Goal: Feedback & Contribution: Submit feedback/report problem

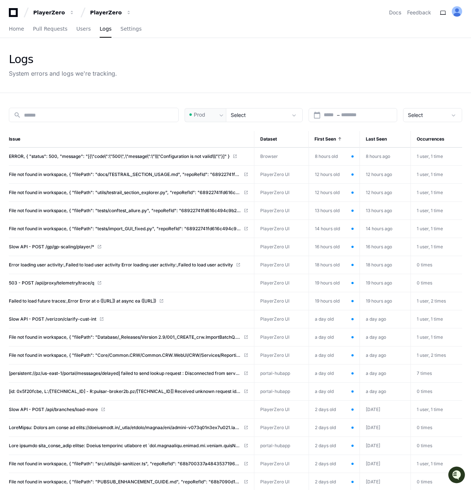
click at [165, 91] on div "Logs System errors and logs we're tracking." at bounding box center [235, 65] width 471 height 55
click at [327, 152] on td "8 hours old" at bounding box center [334, 157] width 51 height 18
click at [376, 155] on td "8 hours ago" at bounding box center [385, 157] width 51 height 18
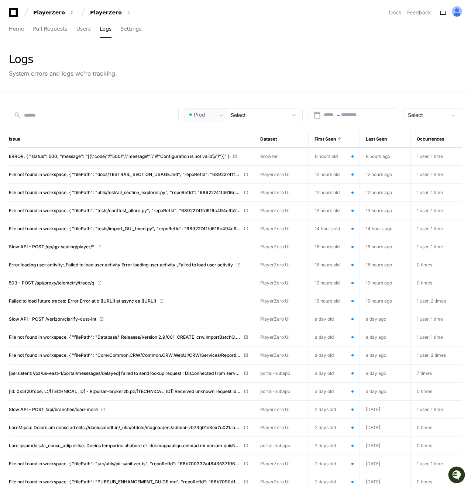
click at [376, 155] on td "8 hours ago" at bounding box center [385, 157] width 51 height 18
click at [337, 161] on td "8 hours old" at bounding box center [334, 157] width 51 height 18
click at [333, 155] on td "8 hours old" at bounding box center [334, 157] width 51 height 18
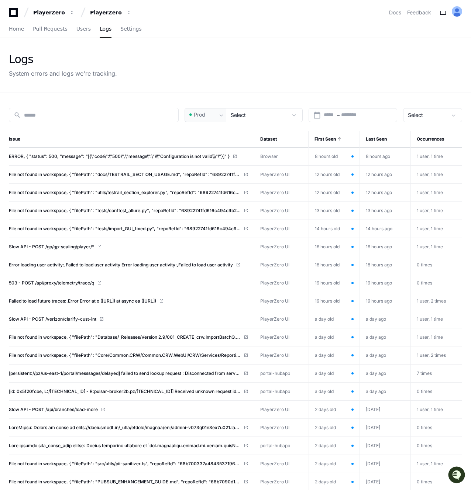
click at [333, 155] on td "8 hours old" at bounding box center [334, 157] width 51 height 18
click at [324, 158] on td "8 hours old" at bounding box center [334, 157] width 51 height 18
click at [325, 177] on td "12 hours old" at bounding box center [334, 175] width 51 height 18
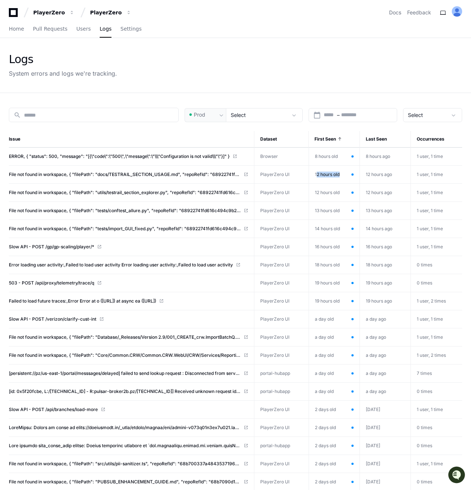
click at [326, 264] on td "18 hours old" at bounding box center [334, 265] width 51 height 18
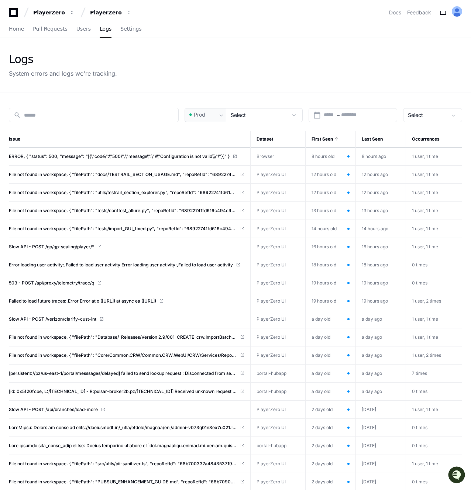
click at [333, 152] on td "8 hours old" at bounding box center [330, 157] width 50 height 18
click at [329, 153] on td "8 hours old" at bounding box center [330, 157] width 50 height 18
click at [370, 151] on td "8 hours ago" at bounding box center [381, 157] width 50 height 18
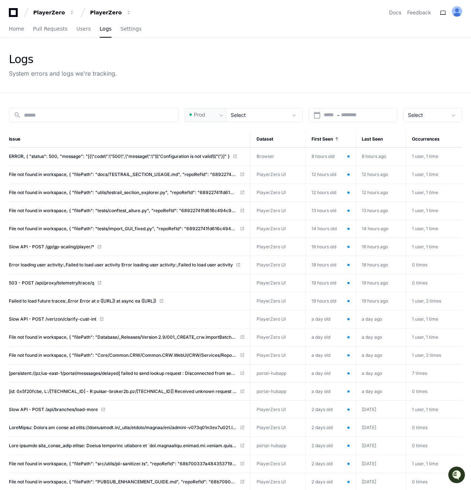
click at [370, 151] on td "8 hours ago" at bounding box center [381, 157] width 50 height 18
click at [338, 156] on td "8 hours old" at bounding box center [330, 157] width 50 height 18
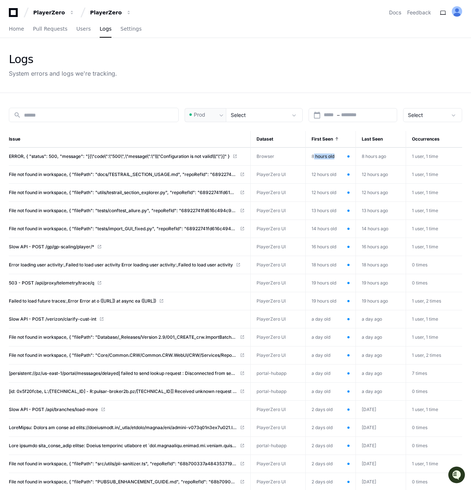
click at [320, 169] on td "12 hours old" at bounding box center [330, 175] width 50 height 18
click at [325, 191] on td "12 hours old" at bounding box center [330, 193] width 50 height 18
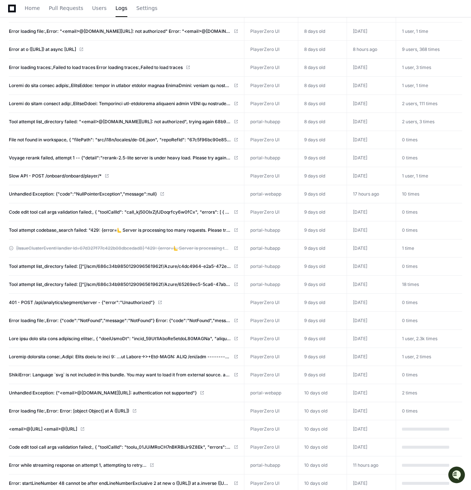
scroll to position [1538, 0]
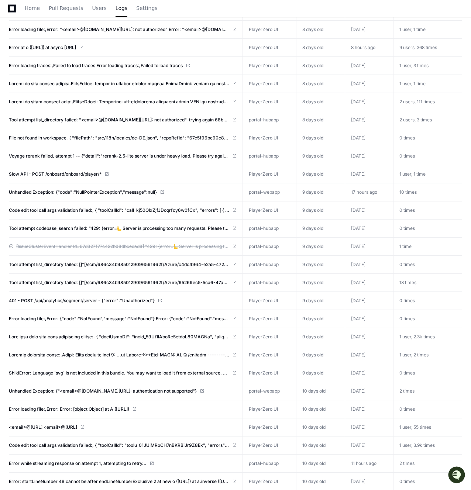
click at [321, 335] on td "9 days old" at bounding box center [320, 337] width 49 height 18
click at [312, 335] on td "9 days old" at bounding box center [320, 337] width 49 height 18
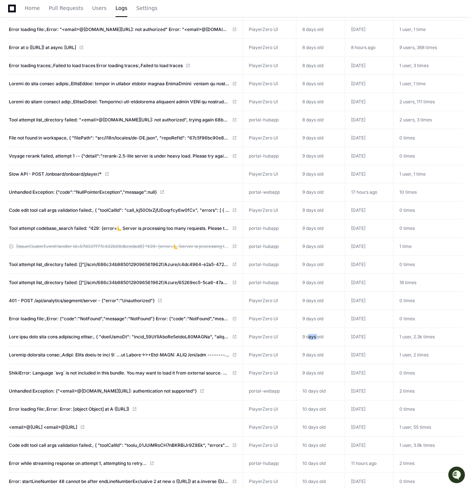
click at [312, 335] on td "9 days old" at bounding box center [320, 337] width 49 height 18
click at [354, 333] on td "4 days ago" at bounding box center [369, 337] width 48 height 18
click at [327, 335] on td "9 days old" at bounding box center [320, 337] width 49 height 18
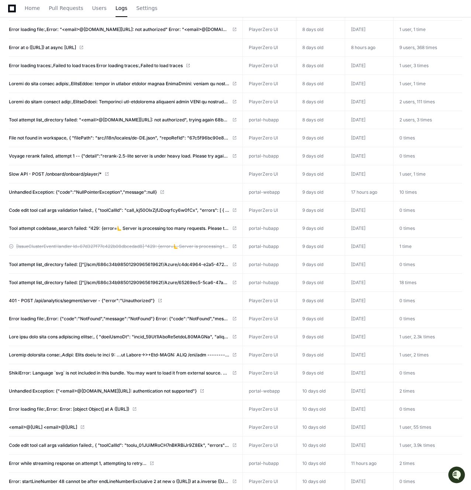
click at [327, 335] on td "9 days old" at bounding box center [320, 337] width 49 height 18
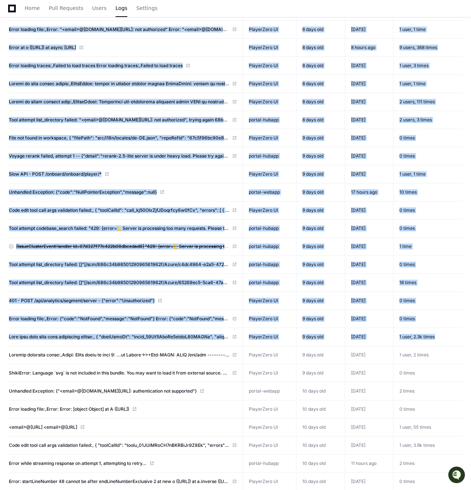
drag, startPoint x: 439, startPoint y: 336, endPoint x: 3, endPoint y: 323, distance: 437.0
click at [157, 329] on td at bounding box center [126, 337] width 234 height 18
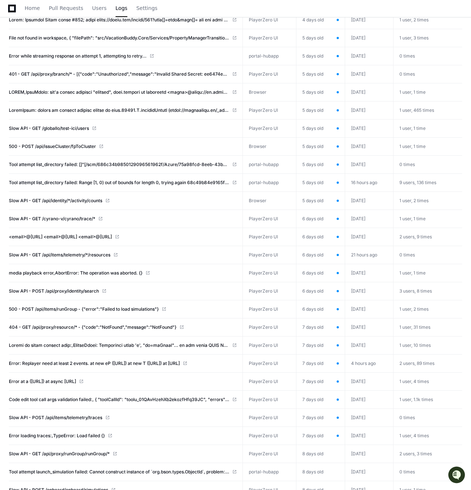
scroll to position [927, 0]
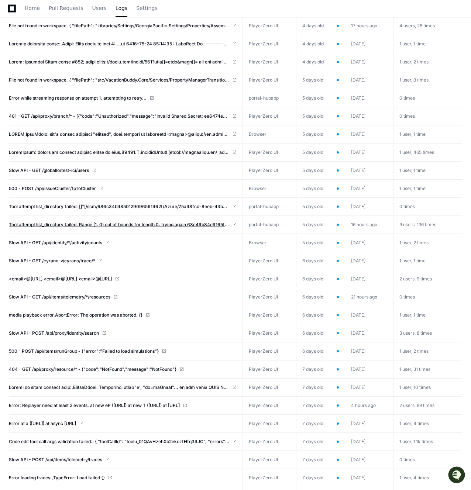
click at [68, 223] on span "Tool attempt list_directory failed: Range [1, 0) out of bounds for length 0, tr…" at bounding box center [119, 225] width 220 height 6
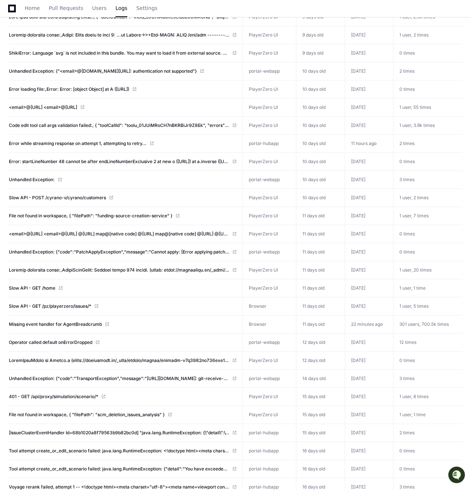
scroll to position [1859, 0]
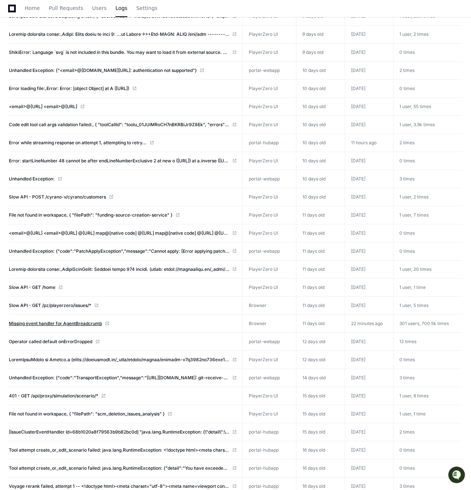
click at [64, 321] on span "Missing event handler for AgentBreadcrumb" at bounding box center [55, 324] width 93 height 6
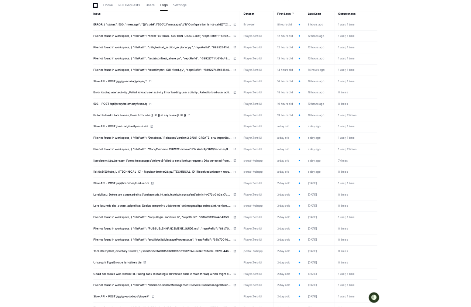
scroll to position [0, 0]
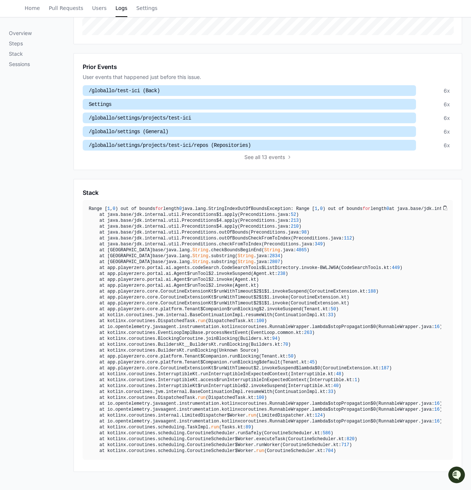
scroll to position [333, 0]
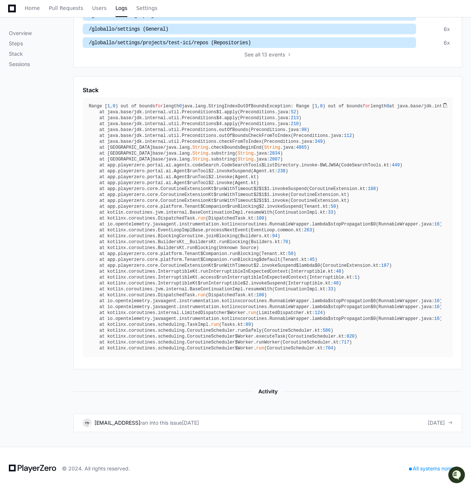
drag, startPoint x: 233, startPoint y: 375, endPoint x: 276, endPoint y: 434, distance: 72.8
click at [276, 434] on div "Overview Steps Stack Sessions Overview The last 30 days of this issue in produc…" at bounding box center [235, 111] width 471 height 671
click at [64, 337] on div "Overview Steps Stack Sessions" at bounding box center [41, 111] width 65 height 641
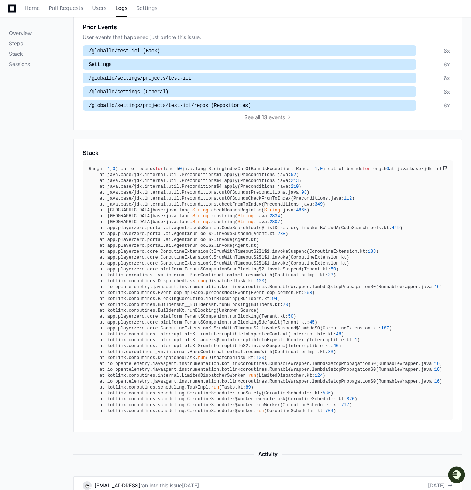
scroll to position [0, 0]
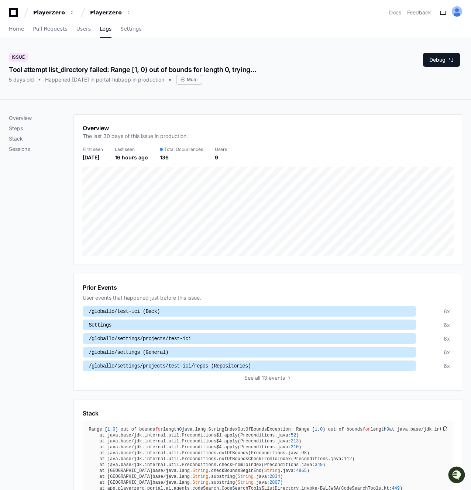
drag, startPoint x: 57, startPoint y: 54, endPoint x: 249, endPoint y: 89, distance: 195.2
click at [249, 89] on div "Issue Tool attempt list_directory failed: Range [1, 0) out of bounds for length…" at bounding box center [235, 68] width 471 height 61
drag, startPoint x: 249, startPoint y: 89, endPoint x: 86, endPoint y: 44, distance: 168.6
click at [86, 44] on div "Issue Tool attempt list_directory failed: Range [1, 0) out of bounds for length…" at bounding box center [235, 68] width 471 height 61
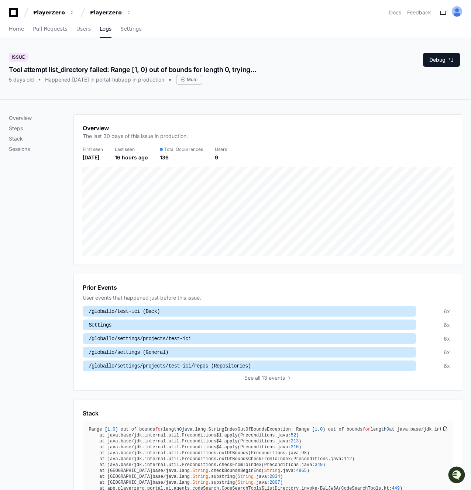
drag, startPoint x: 86, startPoint y: 44, endPoint x: 264, endPoint y: 95, distance: 184.8
click at [264, 95] on div "Issue Tool attempt list_directory failed: Range [1, 0) out of bounds for length…" at bounding box center [235, 68] width 471 height 61
click at [241, 85] on div "Issue Tool attempt list_directory failed: Range [1, 0) out of bounds for length…" at bounding box center [235, 68] width 471 height 61
drag, startPoint x: 241, startPoint y: 85, endPoint x: 85, endPoint y: 42, distance: 161.9
click at [85, 42] on div "Issue Tool attempt list_directory failed: Range [1, 0) out of bounds for length…" at bounding box center [235, 68] width 471 height 61
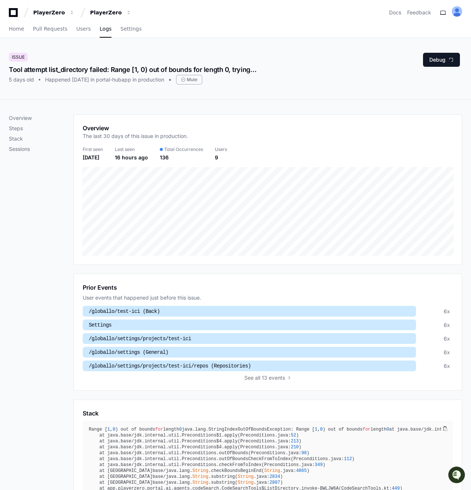
click at [71, 48] on div "Issue Tool attempt list_directory failed: Range [1, 0) out of bounds for length…" at bounding box center [235, 68] width 471 height 61
drag, startPoint x: 71, startPoint y: 48, endPoint x: 235, endPoint y: 91, distance: 169.3
click at [235, 91] on div "Issue Tool attempt list_directory failed: Range [1, 0) out of bounds for length…" at bounding box center [235, 68] width 471 height 61
drag, startPoint x: 235, startPoint y: 91, endPoint x: 102, endPoint y: 47, distance: 140.5
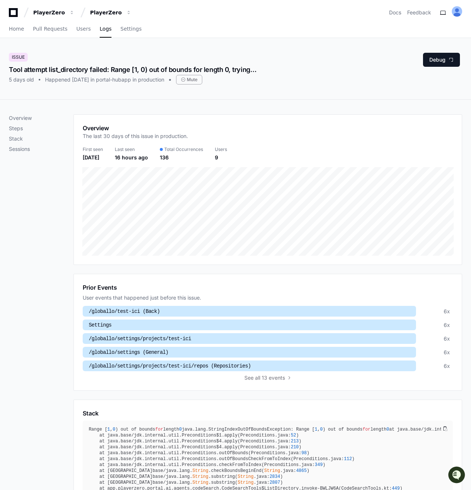
click at [102, 47] on div "Issue Tool attempt list_directory failed: Range [1, 0) out of bounds for length…" at bounding box center [235, 68] width 471 height 61
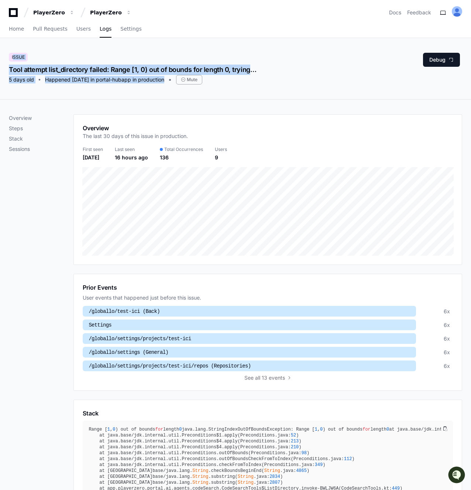
drag, startPoint x: 102, startPoint y: 47, endPoint x: 244, endPoint y: 79, distance: 146.0
click at [244, 79] on div "Issue Tool attempt list_directory failed: Range [1, 0) out of bounds for length…" at bounding box center [235, 68] width 471 height 61
click at [244, 79] on div "5 days old Happened 5 days ago in portal-hubapp in production Mute" at bounding box center [133, 80] width 248 height 10
drag, startPoint x: 244, startPoint y: 79, endPoint x: 82, endPoint y: 43, distance: 165.6
click at [82, 43] on div "Issue Tool attempt list_directory failed: Range [1, 0) out of bounds for length…" at bounding box center [235, 68] width 471 height 61
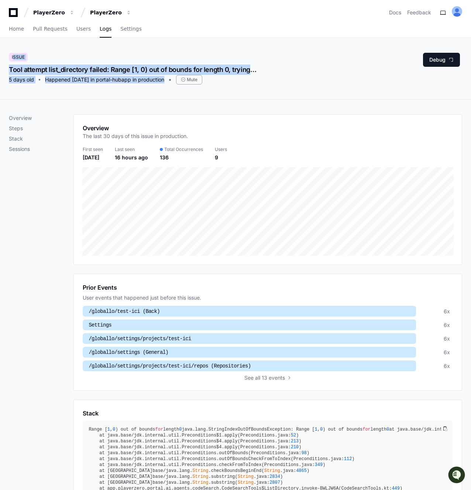
click at [82, 43] on div "Issue Tool attempt list_directory failed: Range [1, 0) out of bounds for length…" at bounding box center [235, 68] width 471 height 61
drag, startPoint x: 82, startPoint y: 43, endPoint x: 215, endPoint y: 92, distance: 141.2
click at [215, 92] on div "Issue Tool attempt list_directory failed: Range [1, 0) out of bounds for length…" at bounding box center [235, 68] width 471 height 61
drag, startPoint x: 215, startPoint y: 92, endPoint x: 47, endPoint y: 41, distance: 175.3
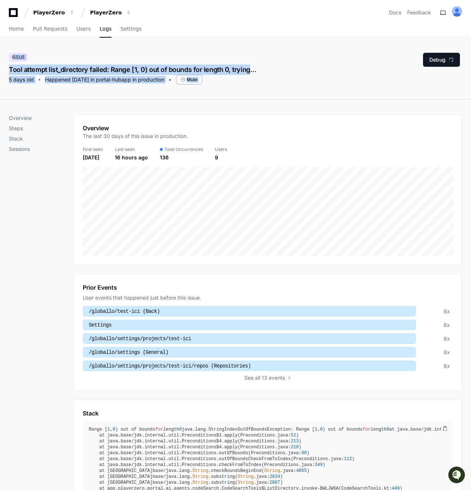
click at [47, 41] on div "Issue Tool attempt list_directory failed: Range [1, 0) out of bounds for length…" at bounding box center [235, 68] width 471 height 61
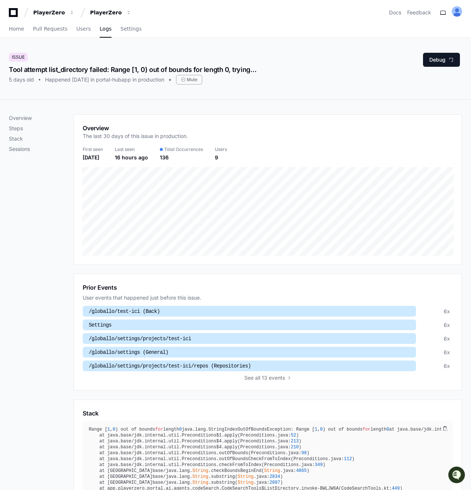
click at [66, 72] on div "Tool attempt list_directory failed: Range [1, 0) out of bounds for length 0, tr…" at bounding box center [133, 70] width 248 height 10
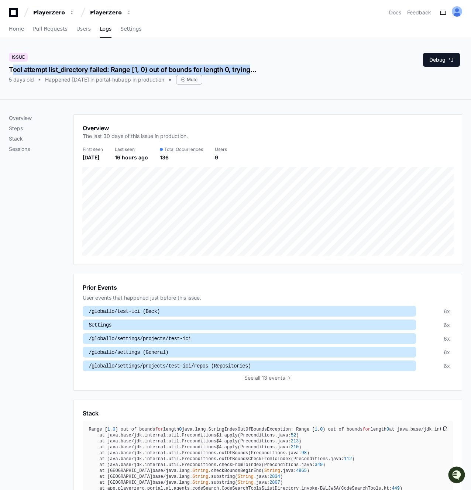
click at [66, 72] on div "Tool attempt list_directory failed: Range [1, 0) out of bounds for length 0, tr…" at bounding box center [133, 70] width 248 height 10
click at [101, 72] on div "Tool attempt list_directory failed: Range [1, 0) out of bounds for length 0, tr…" at bounding box center [133, 70] width 248 height 10
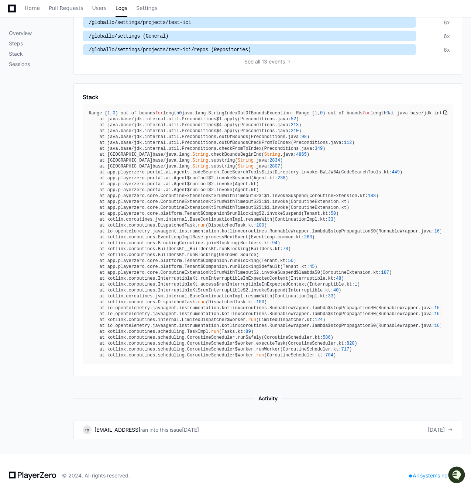
scroll to position [333, 0]
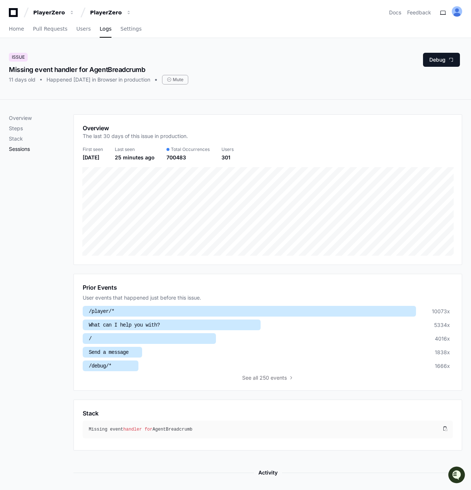
click at [27, 148] on p "Sessions" at bounding box center [41, 148] width 65 height 7
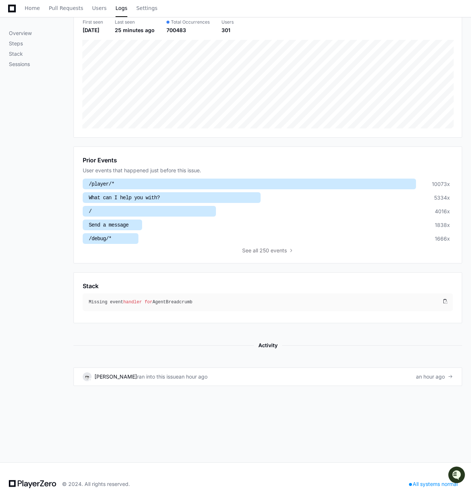
scroll to position [143, 0]
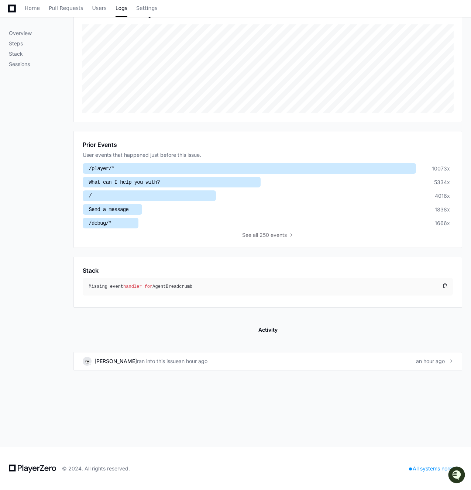
click at [66, 331] on div "Overview Steps Stack Sessions" at bounding box center [41, 171] width 65 height 399
drag, startPoint x: 239, startPoint y: 315, endPoint x: 288, endPoint y: 397, distance: 95.9
click at [288, 397] on div "Overview Steps Stack Sessions Overview The last 30 days of this issue in produc…" at bounding box center [235, 202] width 471 height 490
click at [227, 394] on div "Overview Steps Stack Sessions Overview The last 30 days of this issue in produc…" at bounding box center [235, 202] width 471 height 490
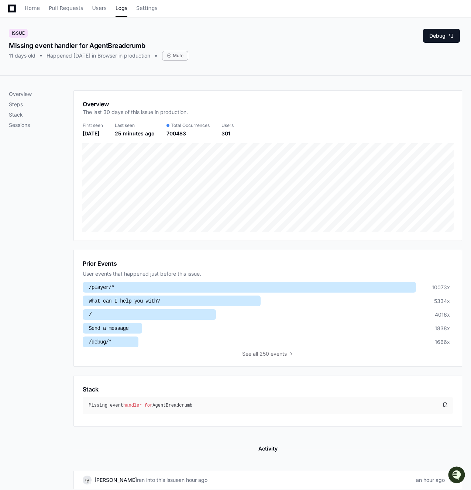
scroll to position [0, 0]
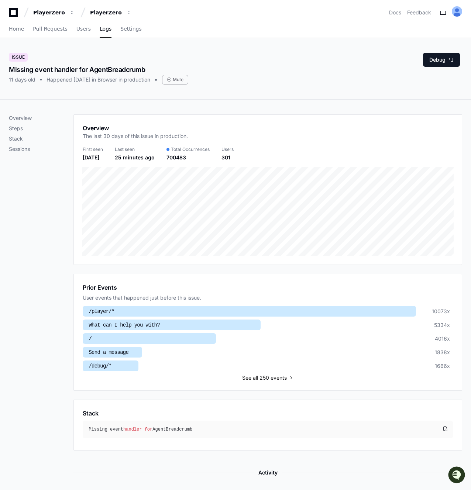
click at [256, 376] on span "all 250 events" at bounding box center [270, 377] width 34 height 7
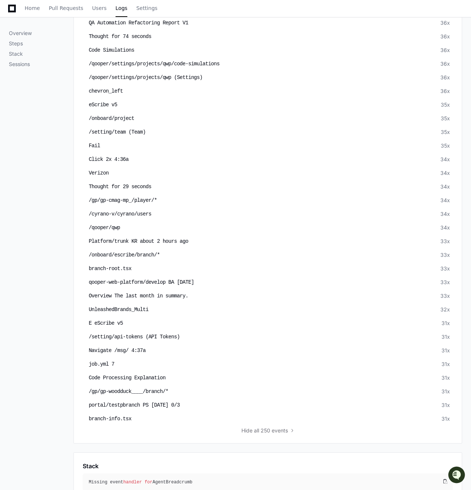
scroll to position [3293, 0]
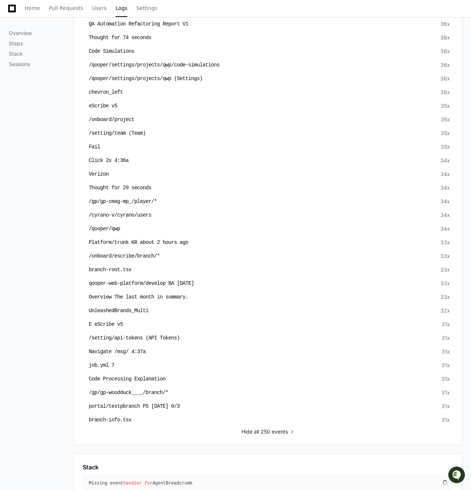
click at [275, 428] on span "all 250 events" at bounding box center [271, 431] width 34 height 7
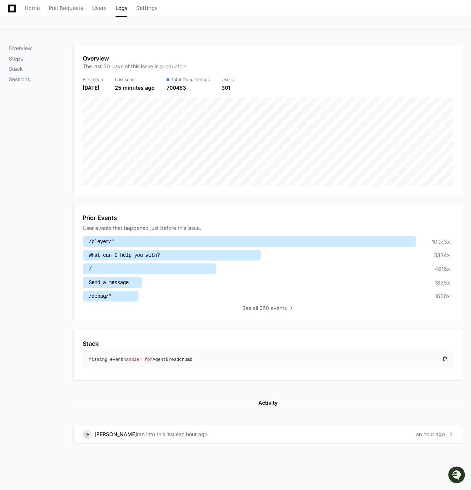
scroll to position [67, 0]
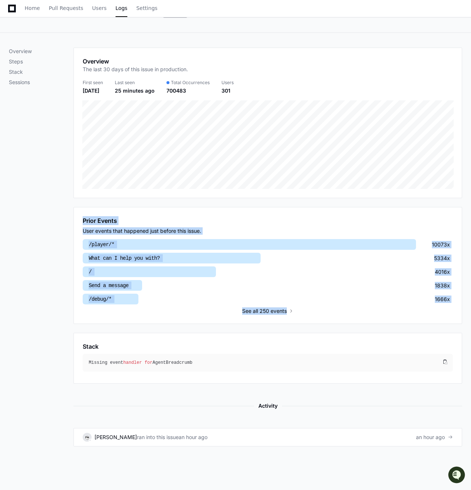
drag, startPoint x: 78, startPoint y: 212, endPoint x: 134, endPoint y: 316, distance: 118.3
click at [134, 316] on div "Prior Events User events that happened just before this issue. /player/* 10073x…" at bounding box center [267, 265] width 389 height 117
click at [59, 214] on div "Overview Steps Stack Sessions" at bounding box center [41, 247] width 65 height 399
drag, startPoint x: 76, startPoint y: 212, endPoint x: 98, endPoint y: 310, distance: 101.0
click at [98, 310] on div "Prior Events User events that happened just before this issue. /player/* 10073x…" at bounding box center [267, 265] width 389 height 117
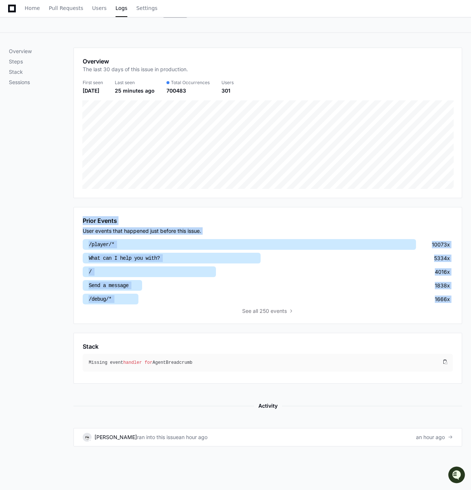
click at [45, 299] on div "Overview Steps Stack Sessions" at bounding box center [41, 247] width 65 height 399
drag, startPoint x: 76, startPoint y: 217, endPoint x: 103, endPoint y: 322, distance: 108.9
click at [103, 322] on div "Overview The last 30 days of this issue in production. First seen [DATE] Last s…" at bounding box center [267, 247] width 389 height 399
click at [49, 291] on div "Overview Steps Stack Sessions" at bounding box center [41, 247] width 65 height 399
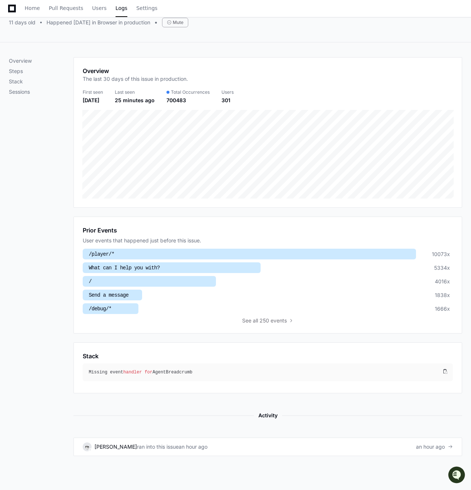
scroll to position [0, 0]
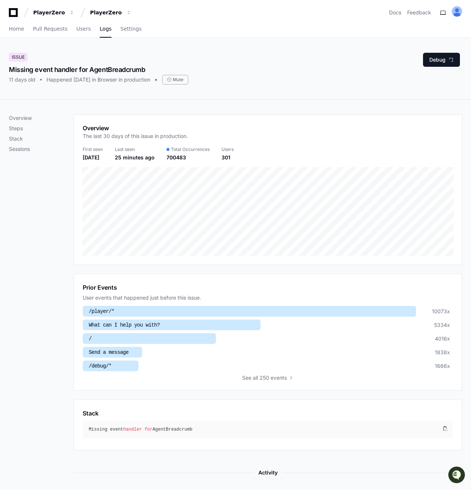
click at [59, 72] on div "Missing event handler for AgentBreadcrumb" at bounding box center [98, 70] width 179 height 10
click at [82, 71] on div "Missing event handler for AgentBreadcrumb" at bounding box center [98, 70] width 179 height 10
click at [187, 84] on div "Mute" at bounding box center [175, 80] width 26 height 10
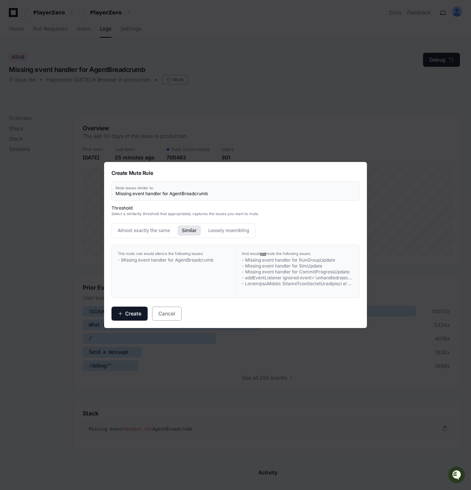
click at [186, 193] on div "Missing event handler for AgentBreadcrumb" at bounding box center [236, 194] width 240 height 6
click at [144, 191] on div "Missing event handler for AgentBreadcrumb" at bounding box center [236, 194] width 240 height 6
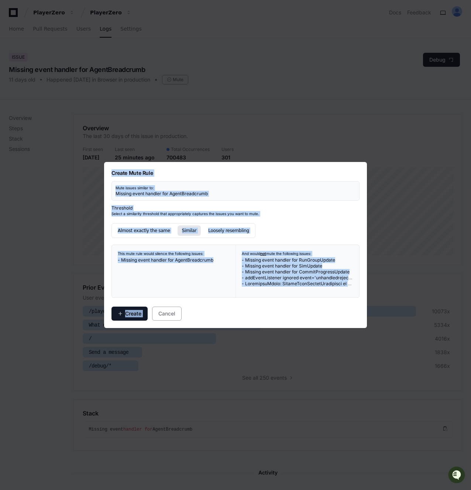
drag, startPoint x: 111, startPoint y: 173, endPoint x: 219, endPoint y: 306, distance: 171.4
click at [219, 306] on div "Create Mute Rule Mute issues similar to: Missing event handler for AgentBreadcr…" at bounding box center [235, 245] width 263 height 166
click at [203, 301] on div "Create Mute Rule Mute issues similar to: Missing event handler for AgentBreadcr…" at bounding box center [236, 244] width 248 height 151
drag, startPoint x: 203, startPoint y: 301, endPoint x: 110, endPoint y: 191, distance: 144.9
click at [110, 191] on div "Create Mute Rule Mute issues similar to: Missing event handler for AgentBreadcr…" at bounding box center [235, 245] width 263 height 166
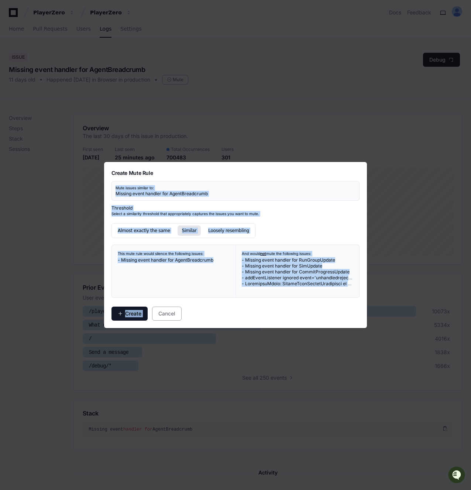
click at [150, 203] on div "Create Mute Rule Mute issues similar to: Missing event handler for AgentBreadcr…" at bounding box center [236, 244] width 248 height 151
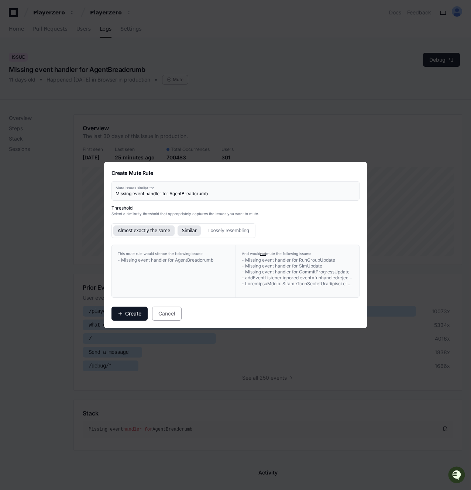
click at [161, 232] on button "Almost exactly the same" at bounding box center [143, 231] width 61 height 10
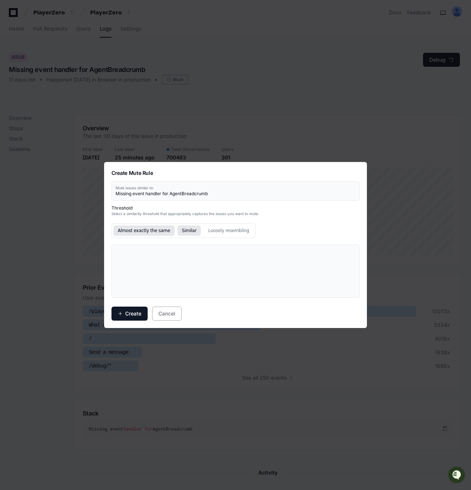
click at [184, 231] on button "Similar" at bounding box center [190, 231] width 24 height 10
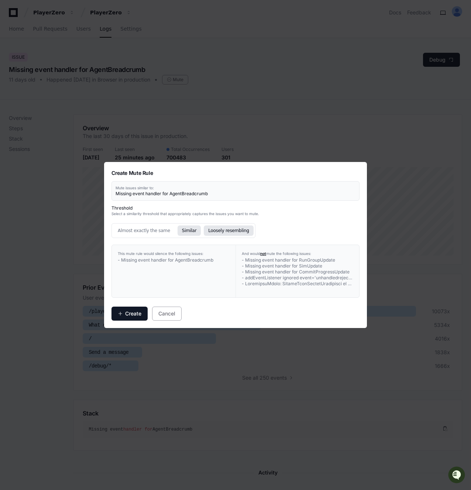
click at [215, 234] on button "Loosely resembling" at bounding box center [229, 231] width 50 height 10
click at [195, 234] on button "Similar" at bounding box center [190, 231] width 24 height 10
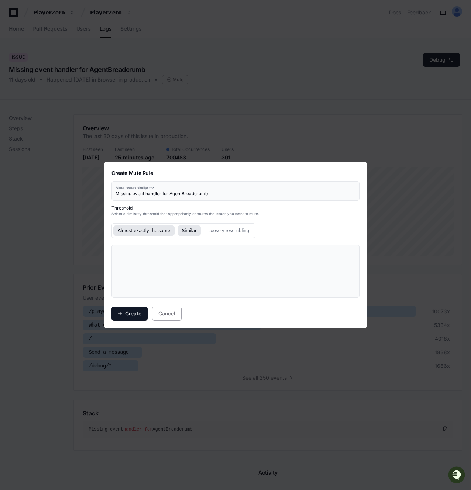
click at [152, 232] on button "Almost exactly the same" at bounding box center [143, 231] width 61 height 10
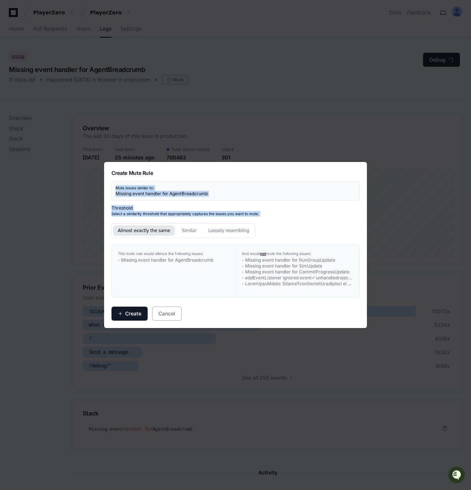
drag, startPoint x: 148, startPoint y: 217, endPoint x: 110, endPoint y: 181, distance: 52.0
click at [110, 181] on div "Create Mute Rule Mute issues similar to: Missing event handler for AgentBreadcr…" at bounding box center [235, 245] width 263 height 166
drag, startPoint x: 112, startPoint y: 172, endPoint x: 214, endPoint y: 320, distance: 180.2
click at [214, 320] on div "Create Mute Rule Mute issues similar to: Missing event handler for AgentBreadcr…" at bounding box center [236, 244] width 248 height 151
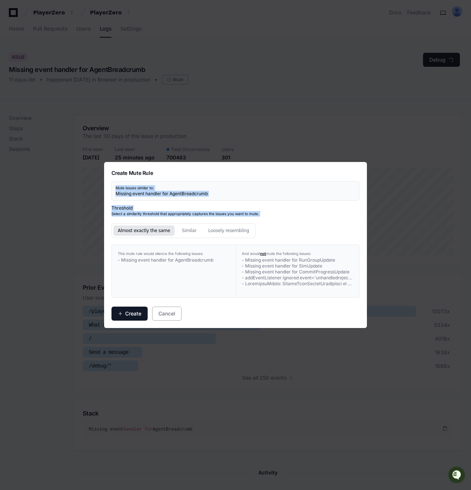
click at [214, 320] on div "Create Cancel" at bounding box center [236, 314] width 248 height 14
click at [168, 318] on button "Cancel" at bounding box center [167, 314] width 30 height 14
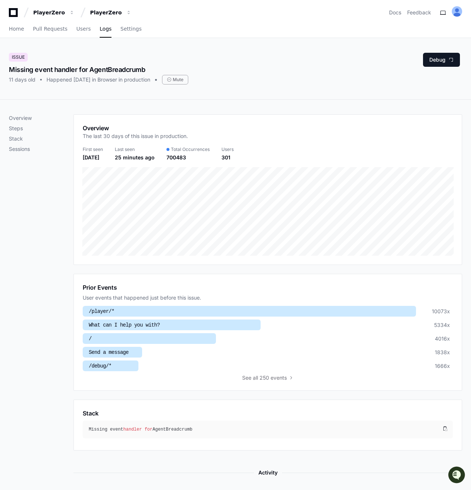
drag, startPoint x: 63, startPoint y: 51, endPoint x: 231, endPoint y: 86, distance: 172.0
click at [231, 86] on div "Issue Missing event handler for AgentBreadcrumb 11 days old Happened [DATE] in …" at bounding box center [235, 68] width 471 height 61
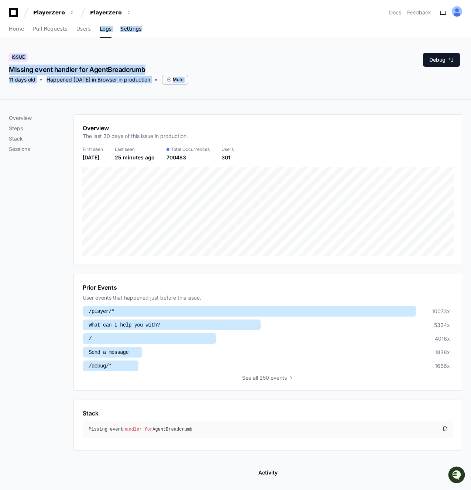
drag, startPoint x: 231, startPoint y: 86, endPoint x: 69, endPoint y: 37, distance: 169.0
click at [69, 37] on div "PlayerZero PlayerZero Docs Feedback Home Pull Requests Users Logs Settings Issu…" at bounding box center [235, 316] width 471 height 633
click at [69, 37] on div "Home Pull Requests Users Logs Settings" at bounding box center [75, 29] width 133 height 17
drag, startPoint x: 55, startPoint y: 46, endPoint x: 244, endPoint y: 103, distance: 197.0
click at [244, 103] on app-issue-report-page "Issue Missing event handler for AgentBreadcrumb 11 days old Happened [DATE] in …" at bounding box center [235, 314] width 471 height 552
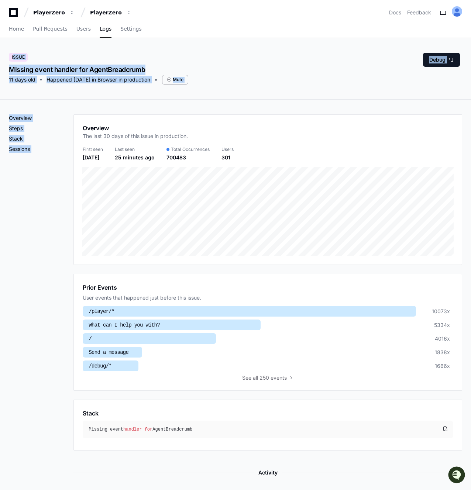
click at [244, 103] on div "Overview Steps Stack Sessions Overview The last 30 days of this issue in produc…" at bounding box center [235, 314] width 471 height 429
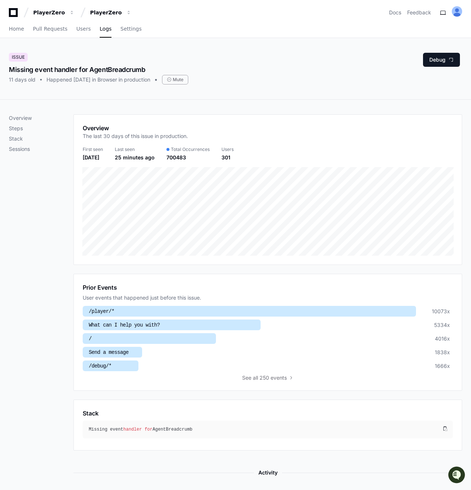
click at [236, 93] on div "Issue Missing event handler for AgentBreadcrumb 11 days old Happened [DATE] in …" at bounding box center [235, 68] width 471 height 61
